Goal: Task Accomplishment & Management: Manage account settings

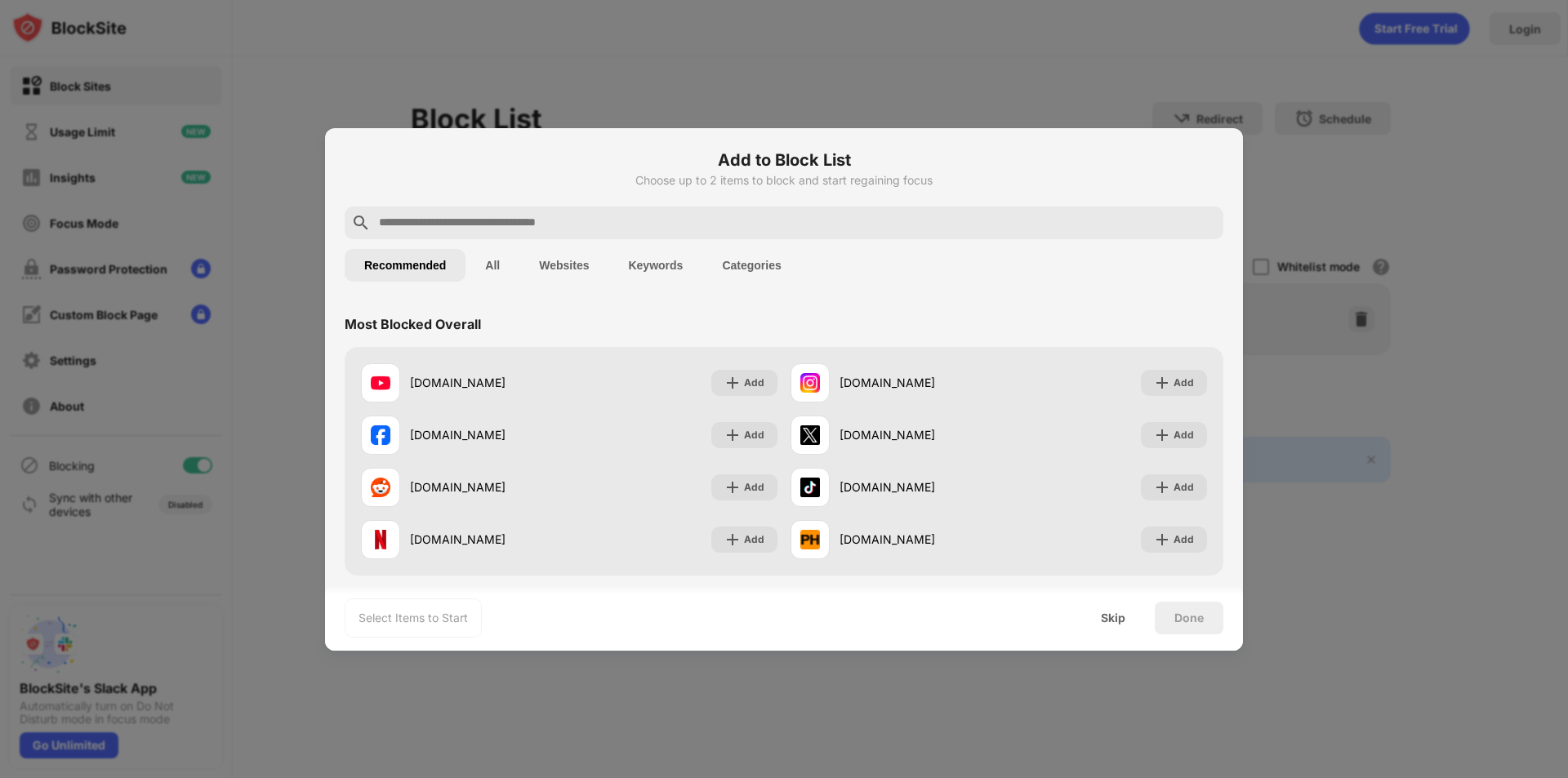
click at [960, 163] on h6 "Add to Block List" at bounding box center [784, 160] width 879 height 25
click at [496, 34] on div at bounding box center [784, 389] width 1568 height 778
click at [608, 215] on input "text" at bounding box center [797, 223] width 840 height 20
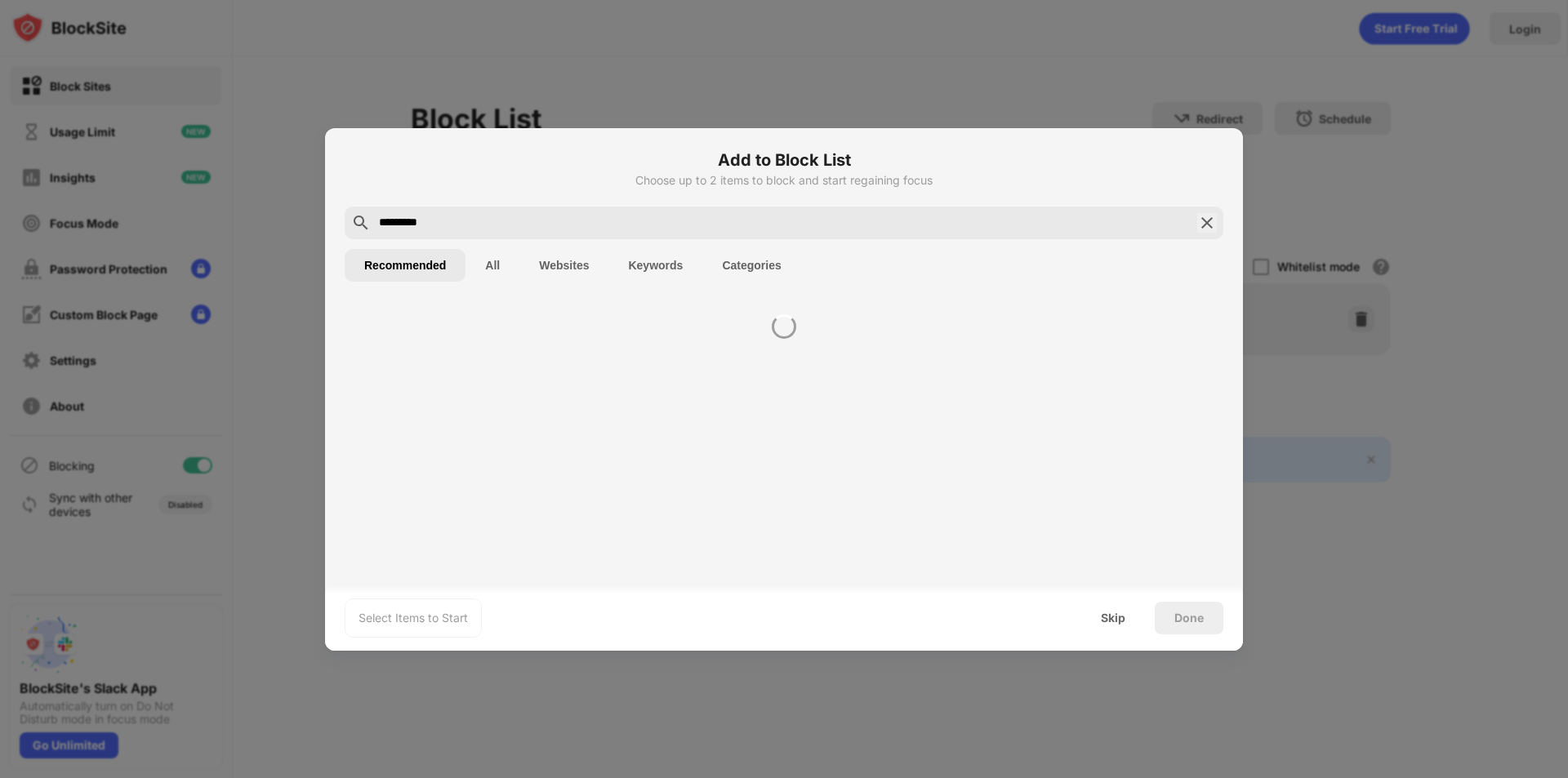
type input "*********"
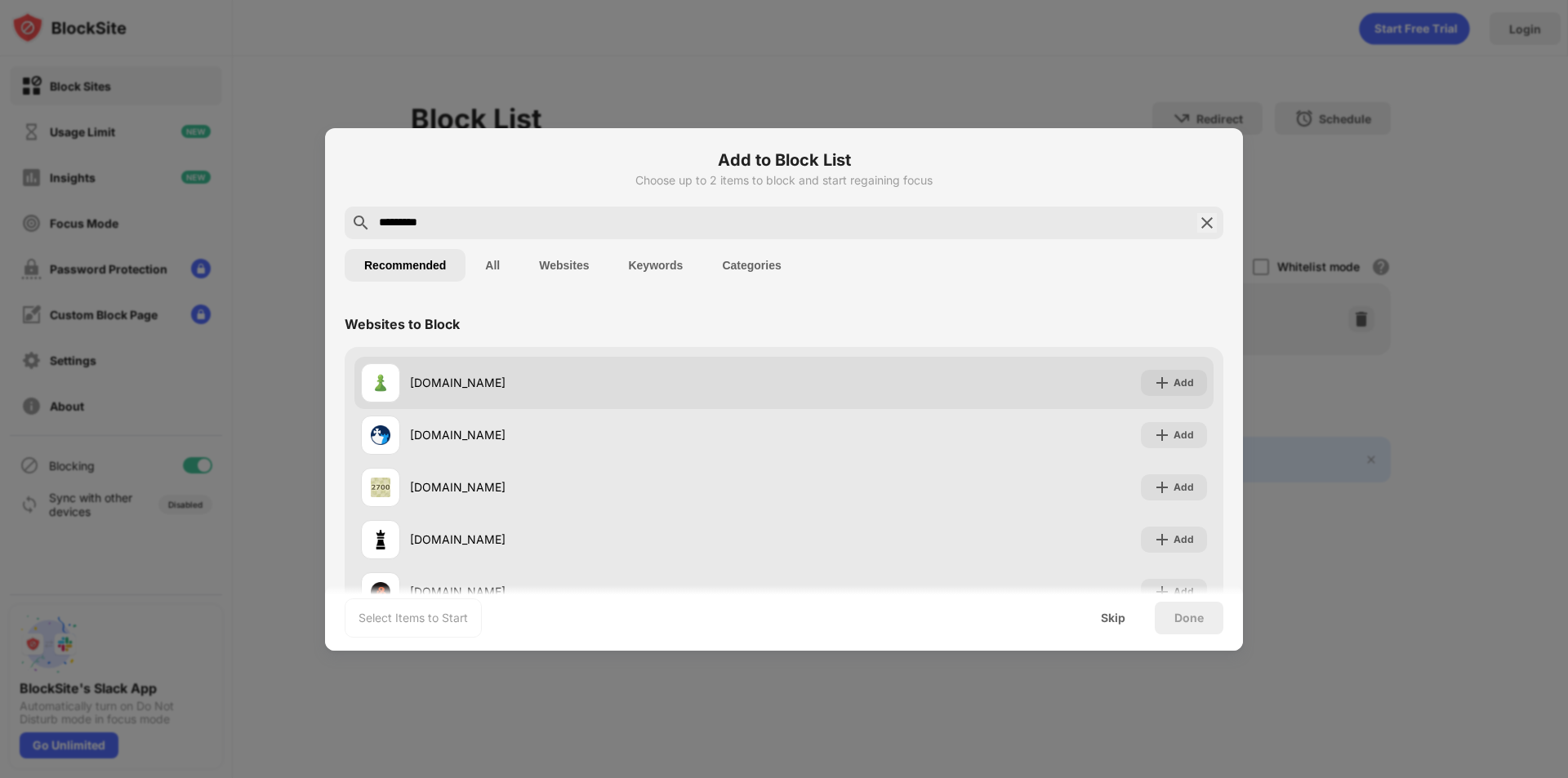
drag, startPoint x: 744, startPoint y: 225, endPoint x: 1169, endPoint y: 383, distance: 453.4
click at [1174, 384] on div "Add" at bounding box center [1184, 383] width 20 height 16
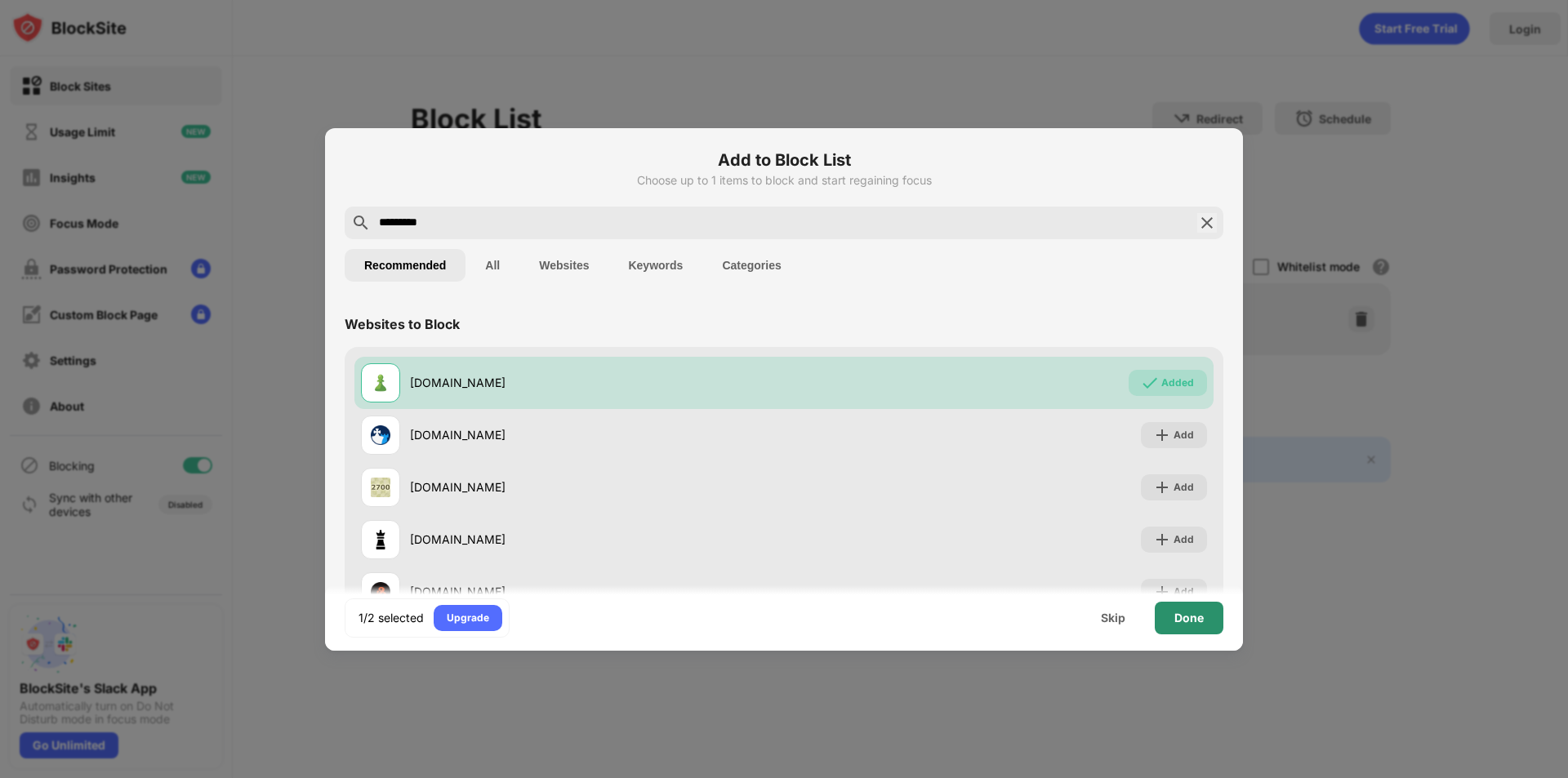
click at [1177, 618] on div "Done" at bounding box center [1189, 618] width 29 height 13
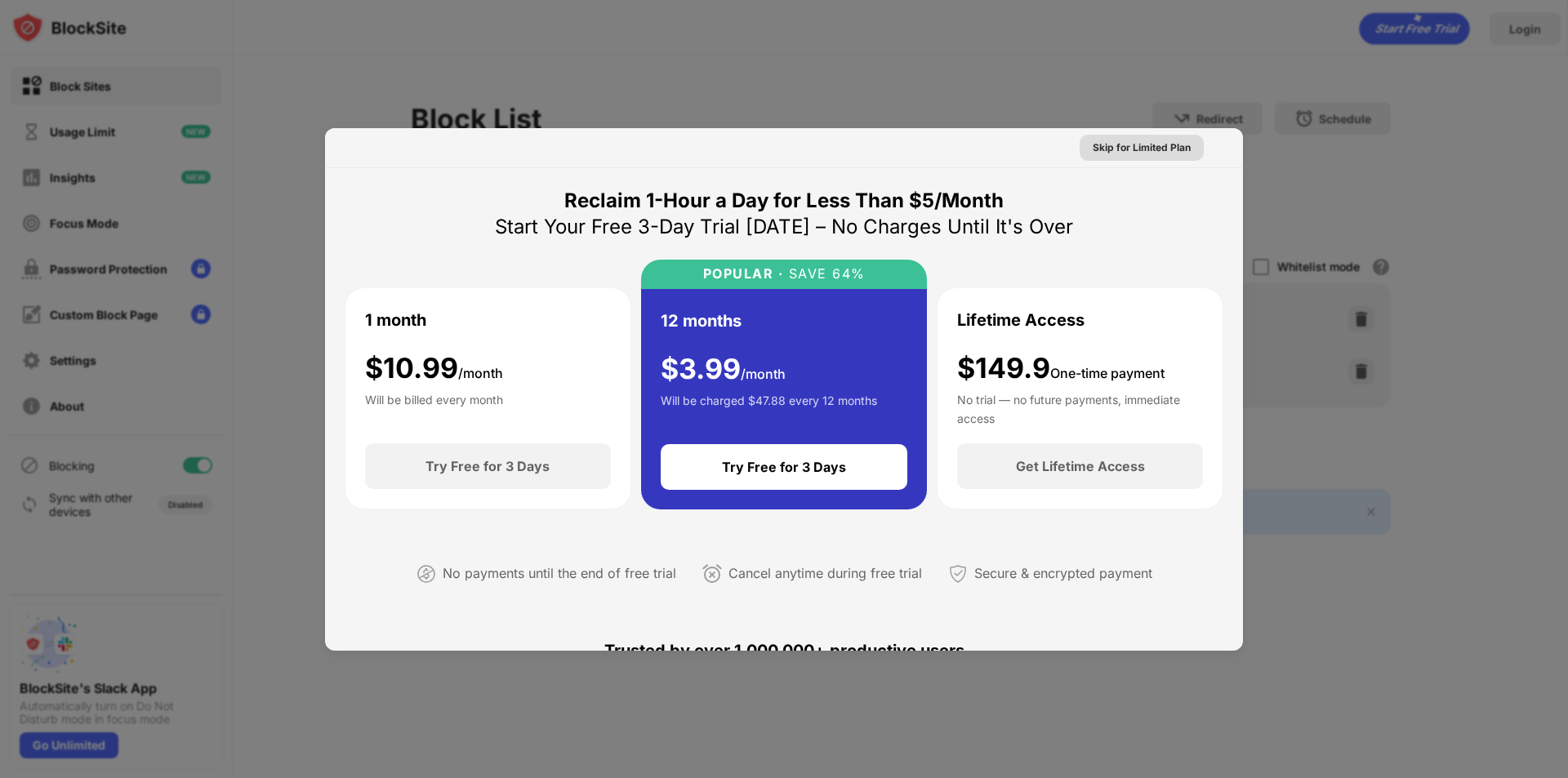
click at [1134, 152] on div "Skip for Limited Plan" at bounding box center [1142, 148] width 98 height 16
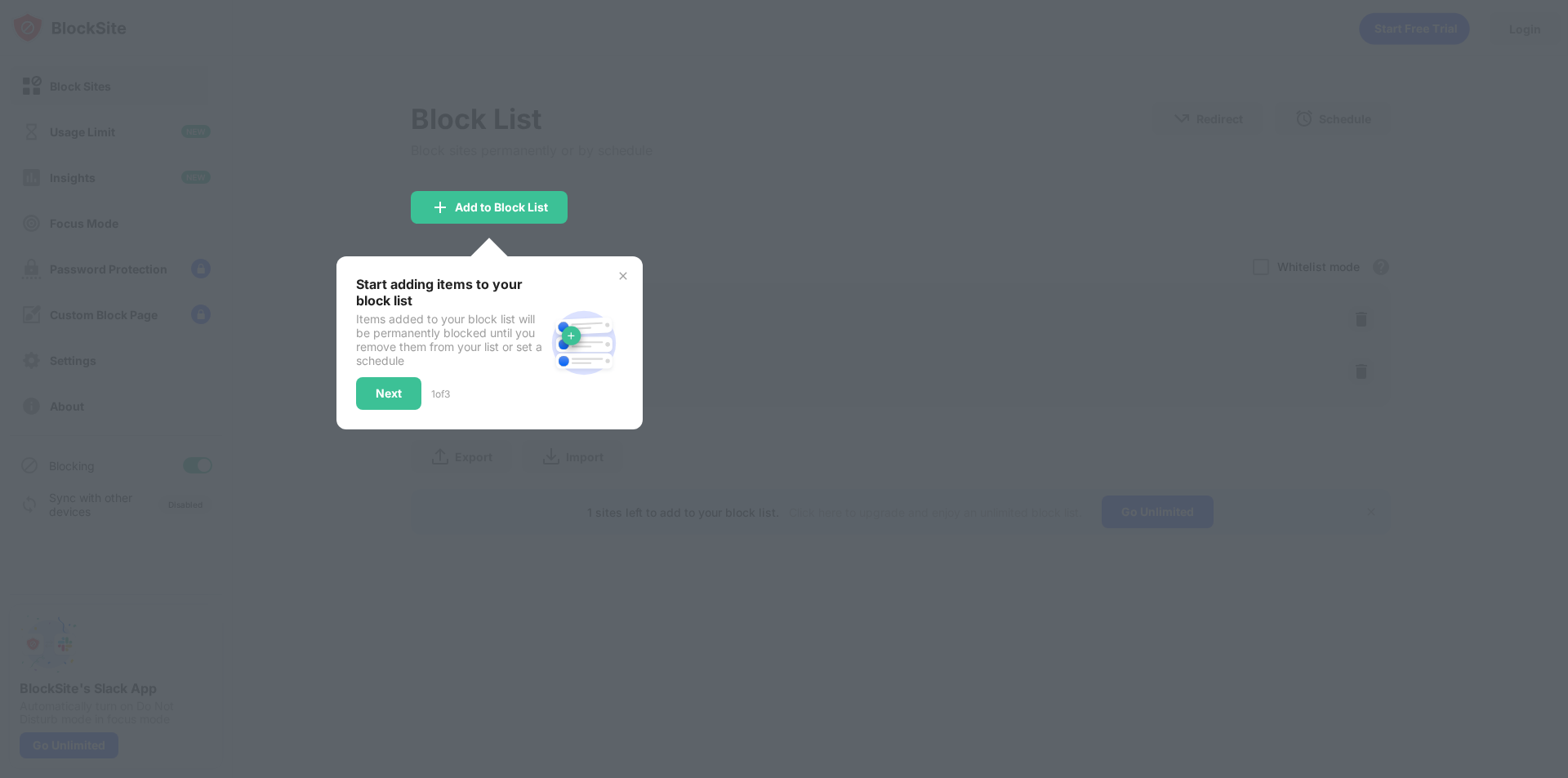
click at [629, 273] on img at bounding box center [623, 276] width 13 height 13
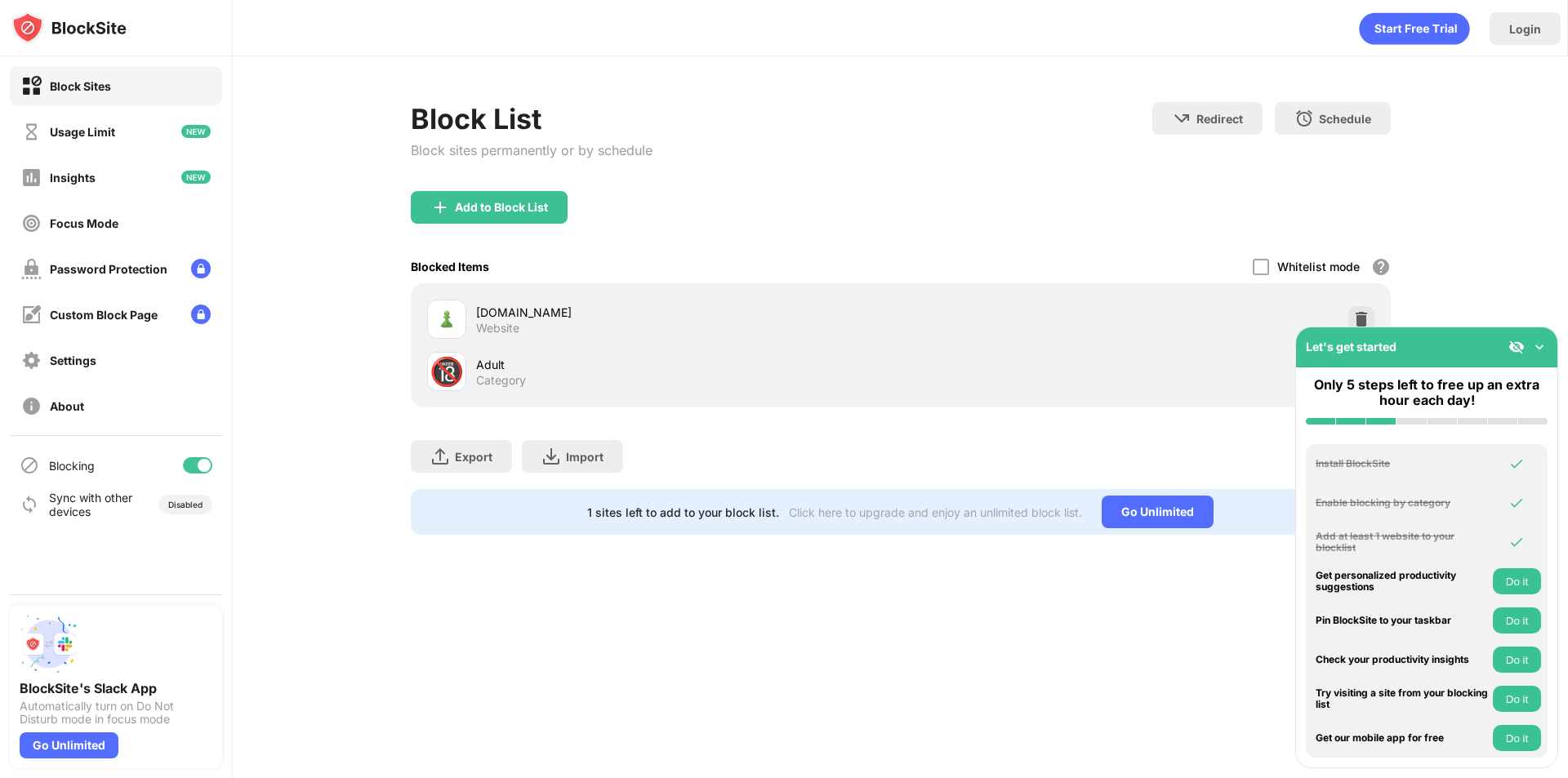
click at [609, 414] on div "Export Export Files (for websites items only) Import Import Files (for websites…" at bounding box center [901, 448] width 980 height 82
click at [1545, 350] on img at bounding box center [1540, 347] width 16 height 16
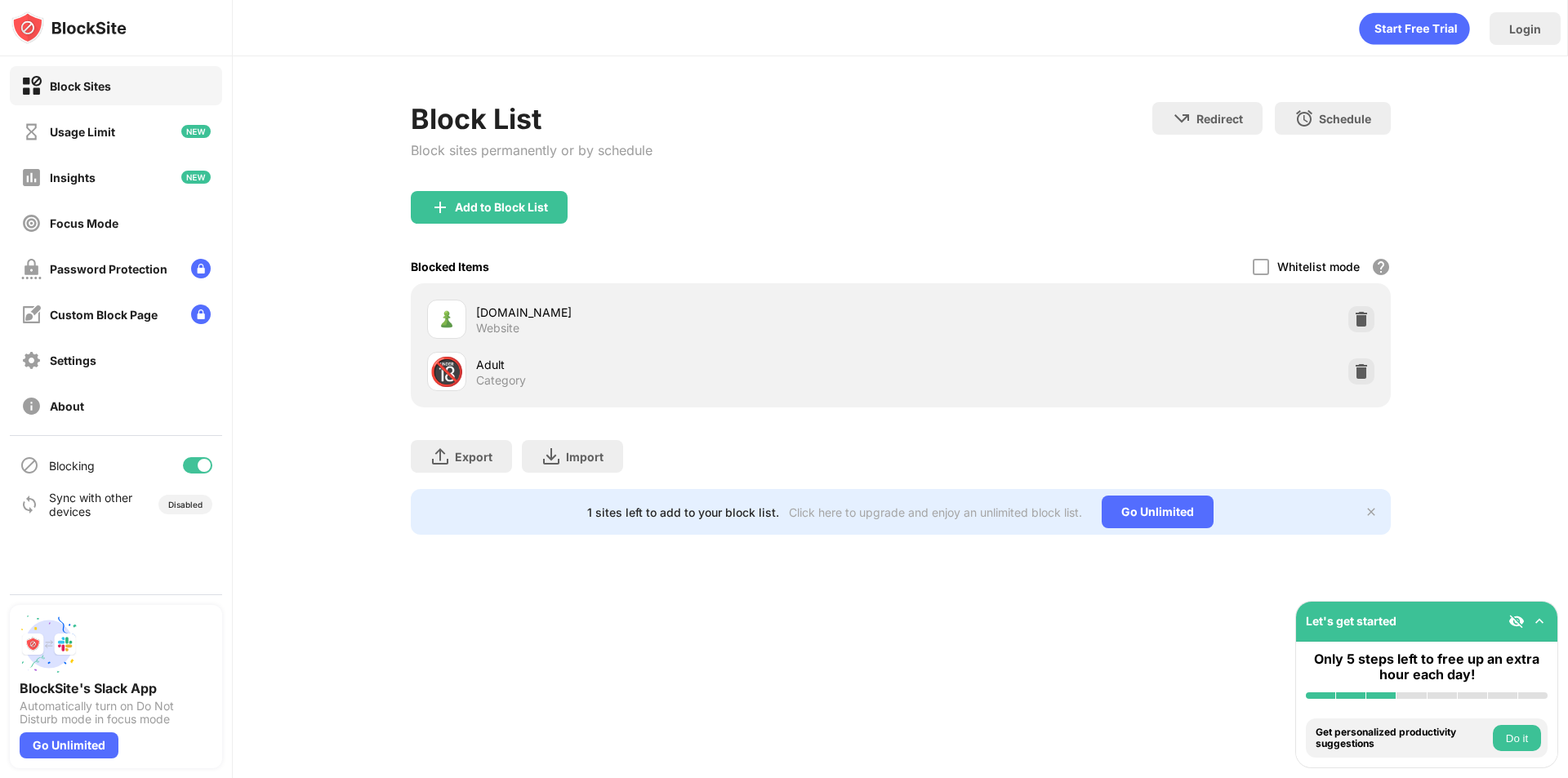
click at [1356, 373] on img at bounding box center [1362, 372] width 16 height 16
